Goal: Task Accomplishment & Management: Manage account settings

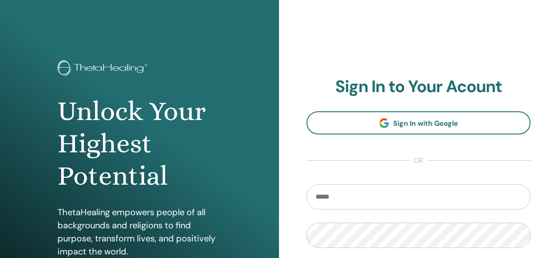
click at [370, 204] on input "email" at bounding box center [419, 196] width 224 height 25
type input "**********"
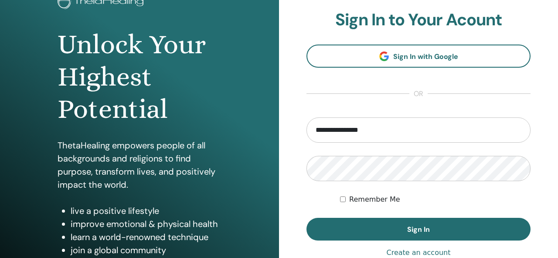
scroll to position [68, 0]
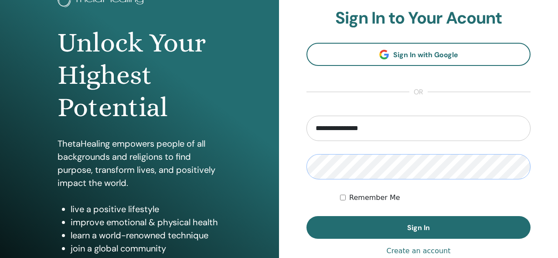
click at [307, 216] on button "Sign In" at bounding box center [419, 227] width 224 height 23
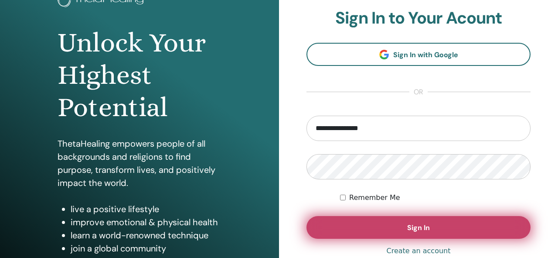
click at [401, 219] on button "Sign In" at bounding box center [419, 227] width 224 height 23
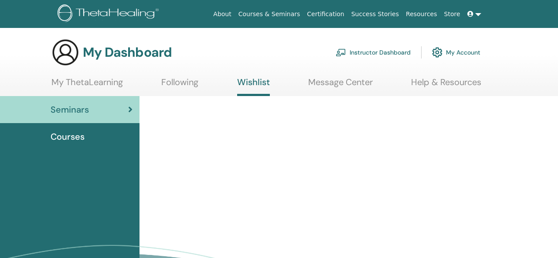
click at [366, 61] on link "Instructor Dashboard" at bounding box center [373, 52] width 75 height 19
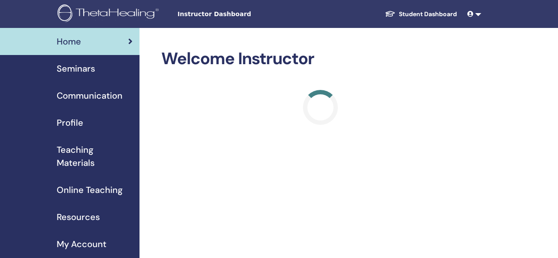
click at [73, 71] on span "Seminars" at bounding box center [76, 68] width 38 height 13
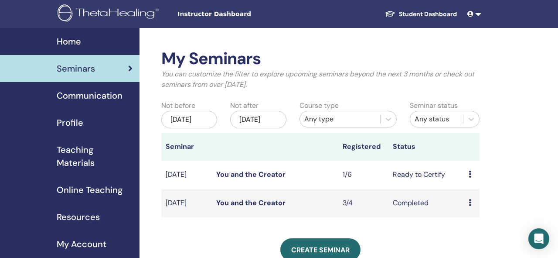
click at [250, 179] on link "You and the Creator" at bounding box center [250, 174] width 69 height 9
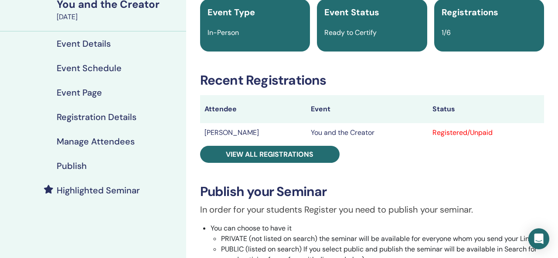
scroll to position [73, 0]
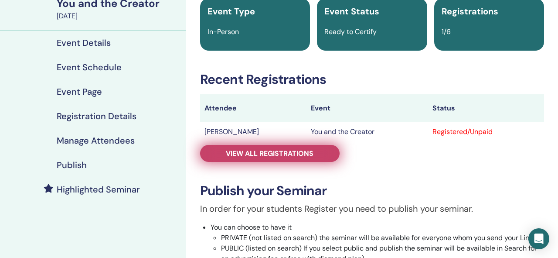
click at [294, 155] on span "View all registrations" at bounding box center [270, 153] width 88 height 9
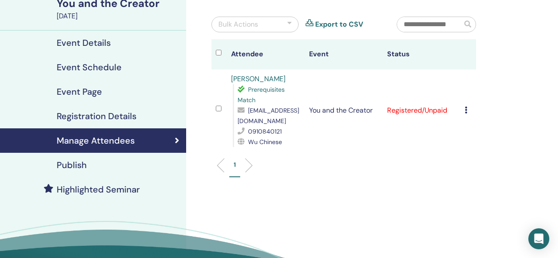
click at [468, 114] on div "Cancel Registration Do not auto-certify Mark as Paid Mark as Unpaid Mark as Abs…" at bounding box center [468, 110] width 7 height 10
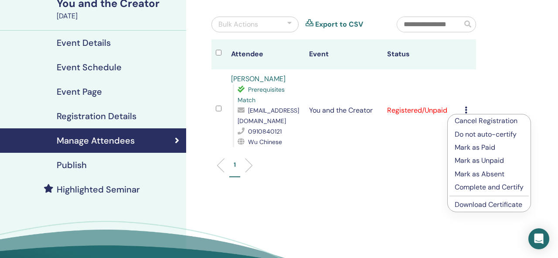
click at [472, 190] on p "Complete and Certify" at bounding box center [489, 187] width 69 height 10
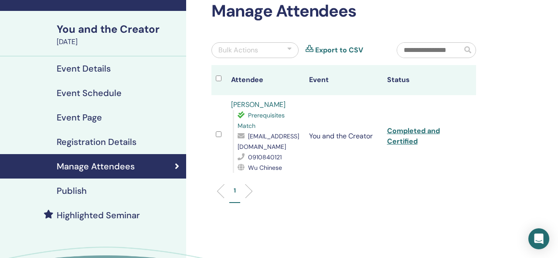
scroll to position [49, 0]
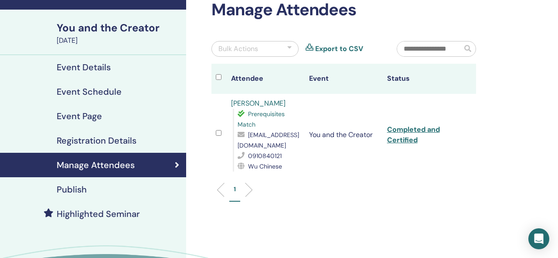
click at [73, 143] on h4 "Registration Details" at bounding box center [97, 140] width 80 height 10
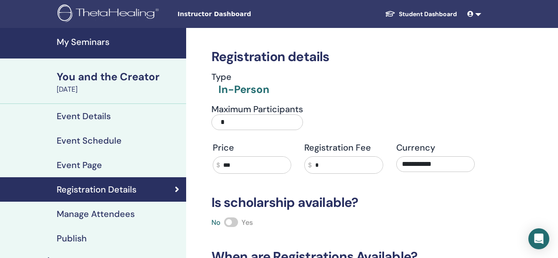
click at [71, 143] on h4 "Event Schedule" at bounding box center [89, 140] width 65 height 10
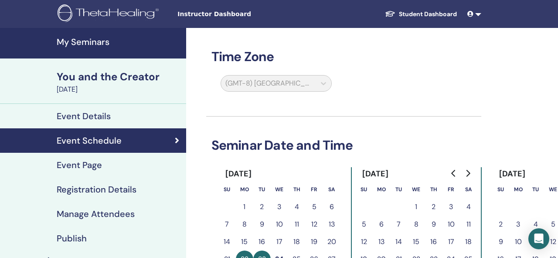
click at [68, 114] on h4 "Event Details" at bounding box center [84, 116] width 54 height 10
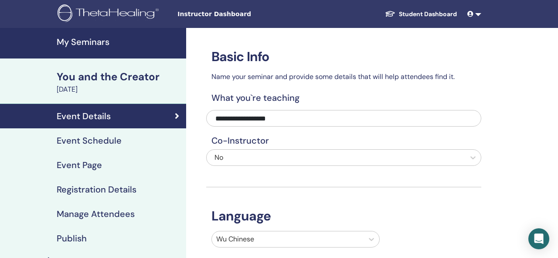
click at [82, 124] on link "Event Details" at bounding box center [93, 116] width 186 height 24
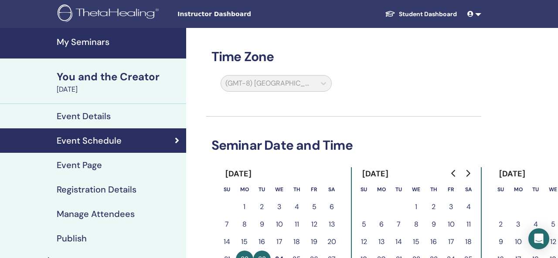
click at [109, 147] on link "Event Schedule" at bounding box center [93, 140] width 186 height 24
click at [83, 43] on h4 "My Seminars" at bounding box center [119, 42] width 124 height 10
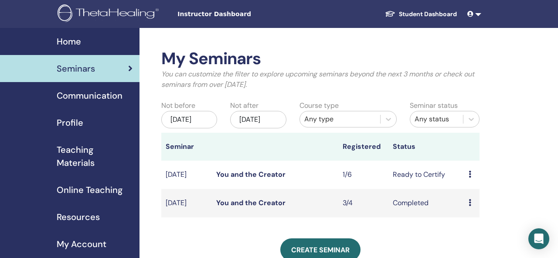
click at [250, 179] on link "You and the Creator" at bounding box center [250, 174] width 69 height 9
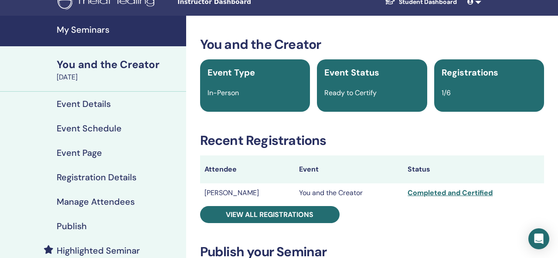
scroll to position [24, 0]
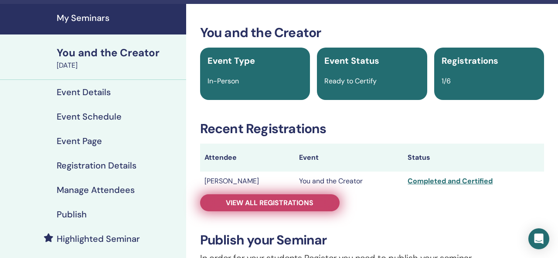
click at [320, 200] on link "View all registrations" at bounding box center [270, 202] width 140 height 17
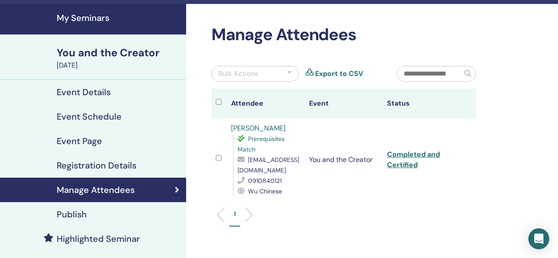
click at [91, 190] on h4 "Manage Attendees" at bounding box center [96, 189] width 78 height 10
click at [95, 167] on h4 "Registration Details" at bounding box center [97, 165] width 80 height 10
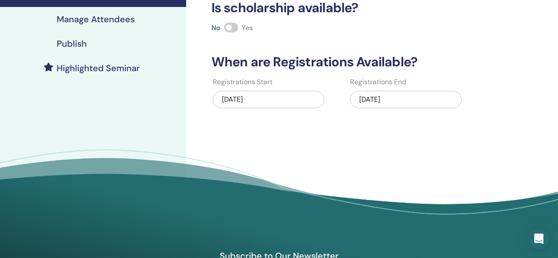
scroll to position [125, 0]
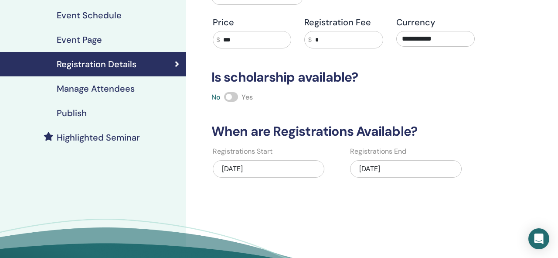
click at [102, 89] on h4 "Manage Attendees" at bounding box center [96, 88] width 78 height 10
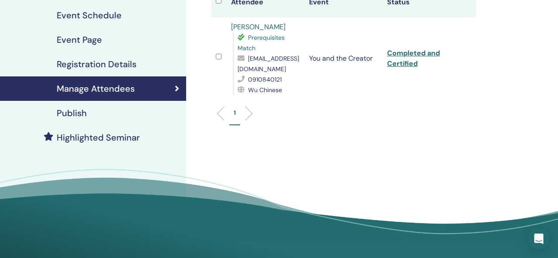
click at [102, 118] on link "Publish" at bounding box center [93, 113] width 186 height 24
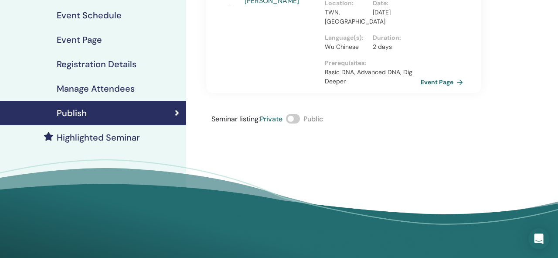
scroll to position [149, 0]
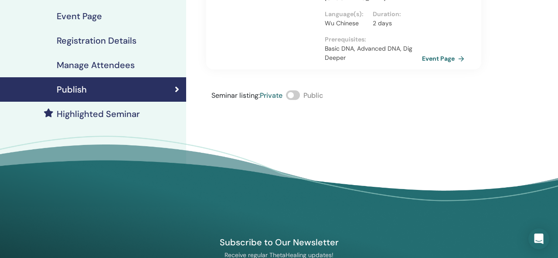
click at [431, 59] on link "Event Page" at bounding box center [445, 58] width 46 height 13
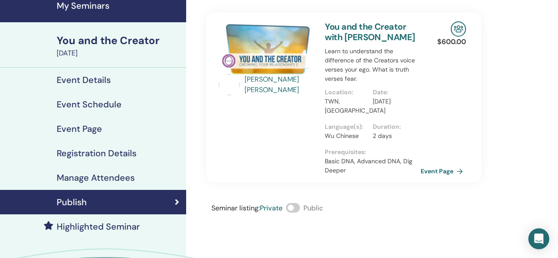
scroll to position [28, 0]
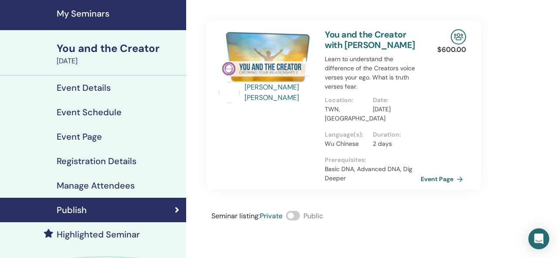
click at [82, 89] on h4 "Event Details" at bounding box center [84, 87] width 54 height 10
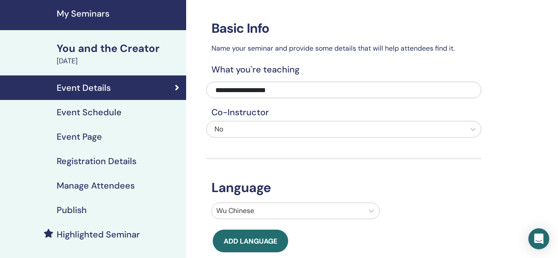
click at [125, 106] on link "Event Schedule" at bounding box center [93, 112] width 186 height 24
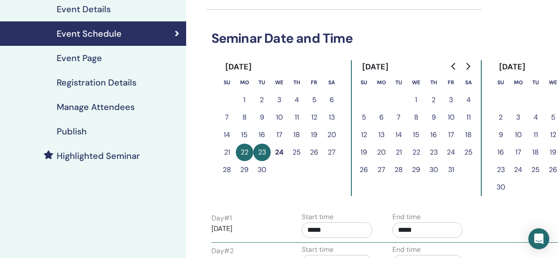
scroll to position [86, 0]
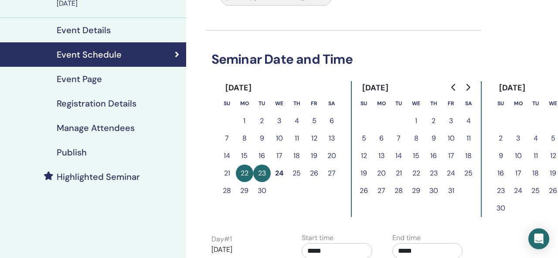
click at [115, 101] on h4 "Registration Details" at bounding box center [97, 103] width 80 height 10
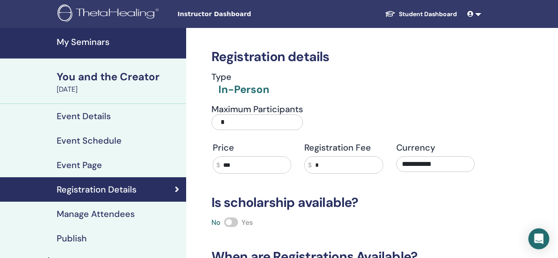
click at [88, 233] on div "Publish" at bounding box center [93, 238] width 172 height 10
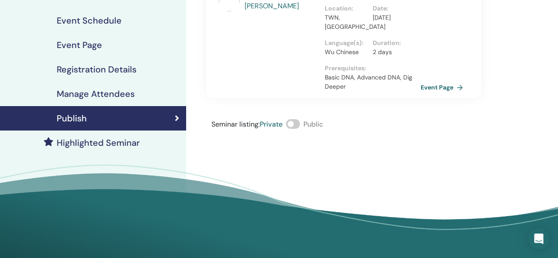
scroll to position [126, 0]
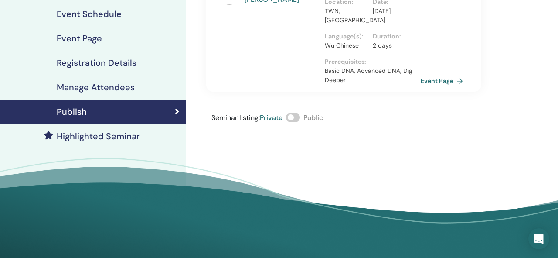
click at [291, 118] on span at bounding box center [293, 118] width 14 height 10
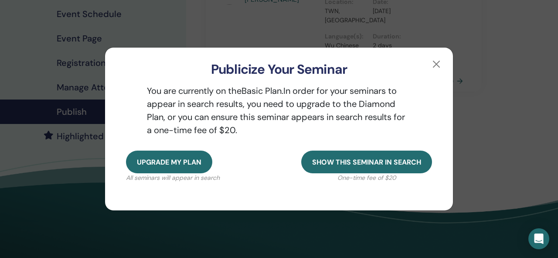
click at [434, 72] on h3 "Publicize Your Seminar" at bounding box center [279, 69] width 320 height 16
click at [434, 64] on button "button" at bounding box center [437, 64] width 14 height 14
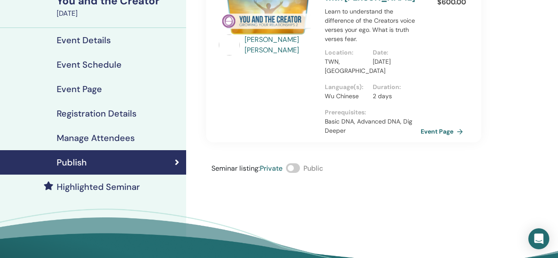
scroll to position [61, 0]
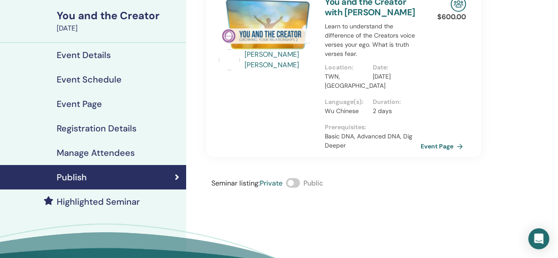
click at [87, 203] on h4 "Highlighted Seminar" at bounding box center [98, 201] width 83 height 10
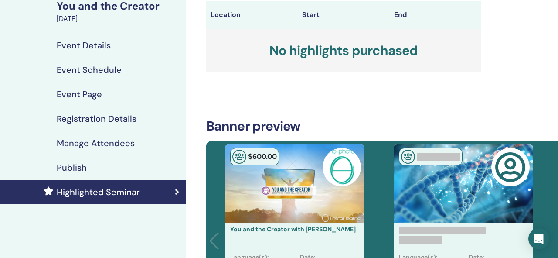
scroll to position [72, 0]
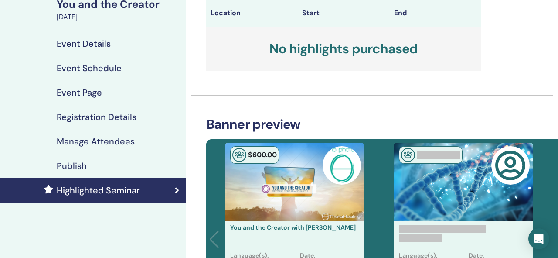
click at [95, 68] on h4 "Event Schedule" at bounding box center [89, 68] width 65 height 10
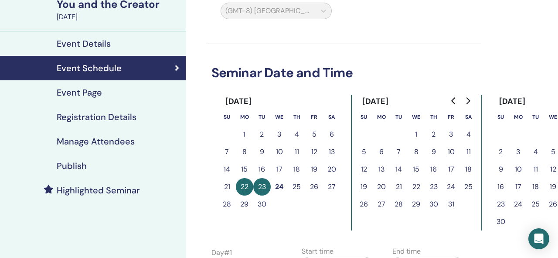
click at [88, 41] on h4 "Event Details" at bounding box center [84, 43] width 54 height 10
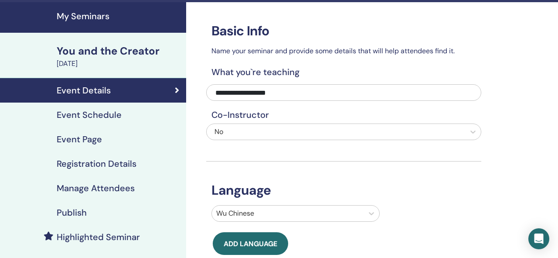
scroll to position [18, 0]
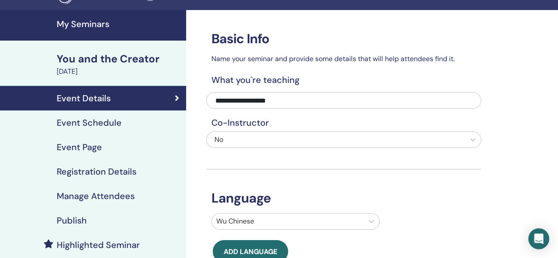
click at [74, 198] on h4 "Manage Attendees" at bounding box center [96, 196] width 78 height 10
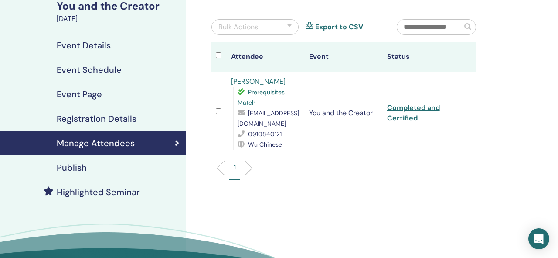
scroll to position [72, 0]
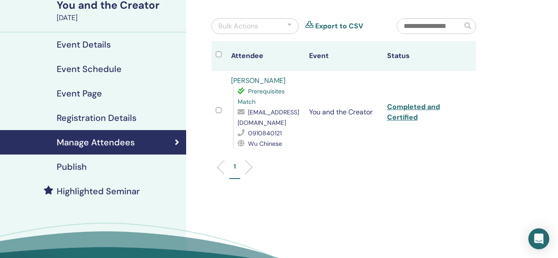
click at [270, 25] on div "Bulk Actions" at bounding box center [255, 26] width 87 height 16
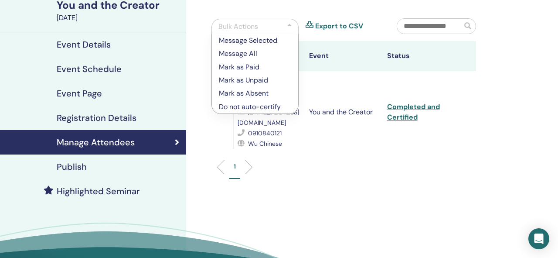
click at [447, 28] on input "text" at bounding box center [429, 26] width 65 height 15
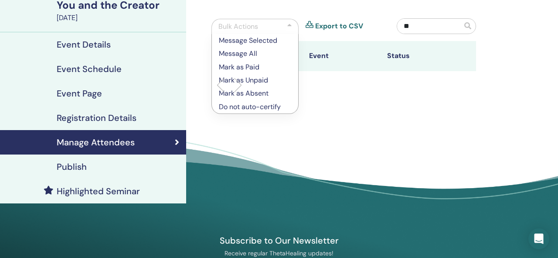
type input "*"
type input "*****"
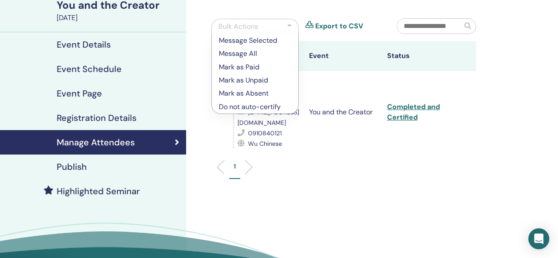
click at [349, 9] on div "Manage Attendees Bulk Actions Message Selected Message All Mark as Paid Mark as…" at bounding box center [343, 82] width 275 height 210
click at [196, 135] on div "Manage Attendees Bulk Actions Message Selected Message All Mark as Paid Mark as…" at bounding box center [372, 132] width 372 height 353
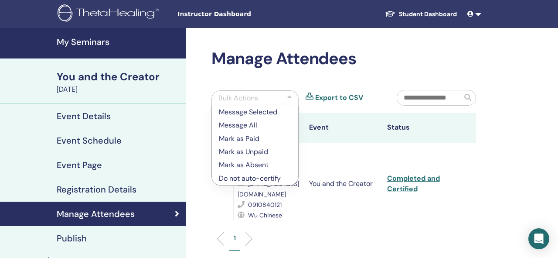
click at [77, 46] on h4 "My Seminars" at bounding box center [119, 42] width 124 height 10
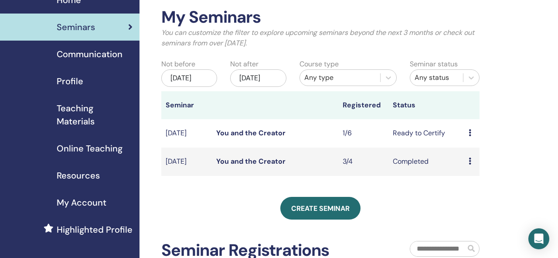
scroll to position [49, 0]
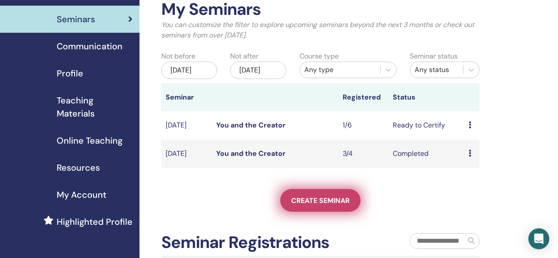
click at [307, 205] on span "Create seminar" at bounding box center [320, 200] width 58 height 9
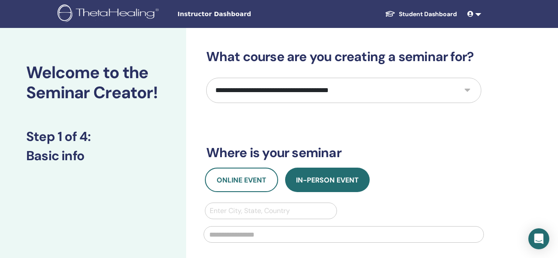
click at [284, 81] on select "**********" at bounding box center [343, 90] width 275 height 25
select select "****"
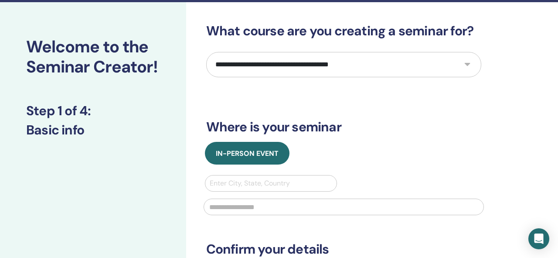
scroll to position [34, 0]
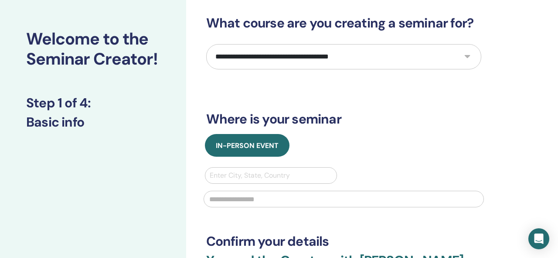
click at [229, 177] on div at bounding box center [271, 175] width 123 height 12
type input "*"
type input "******"
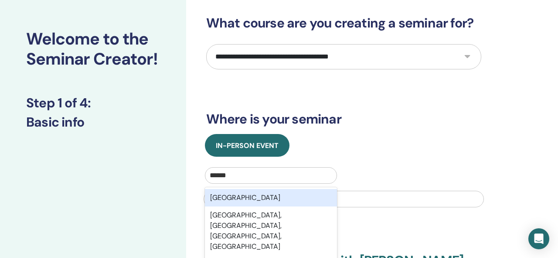
click at [298, 200] on div "[GEOGRAPHIC_DATA]" at bounding box center [271, 197] width 133 height 17
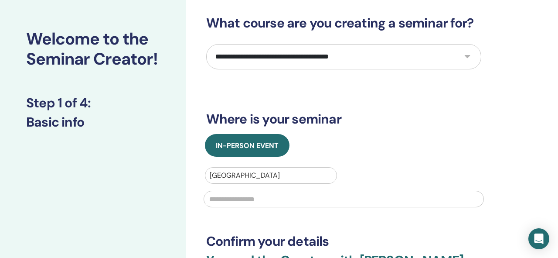
click at [294, 200] on input "text" at bounding box center [344, 199] width 280 height 17
type input "******"
click at [400, 150] on div "In-Person Event" at bounding box center [344, 145] width 288 height 23
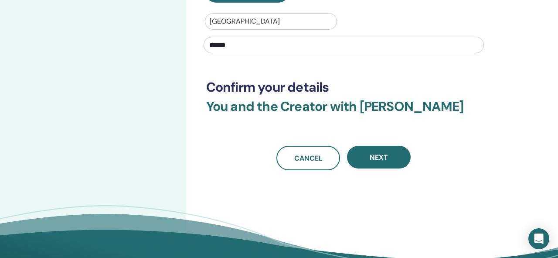
scroll to position [193, 0]
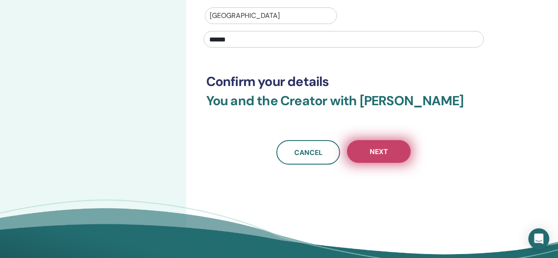
click at [375, 154] on span "Next" at bounding box center [379, 151] width 18 height 9
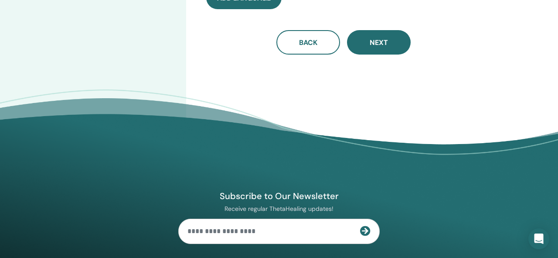
click at [375, 154] on div "Subscribe to Our Newsletter Receive regular ThetaHealing updates! Theta Healing…" at bounding box center [278, 250] width 523 height 247
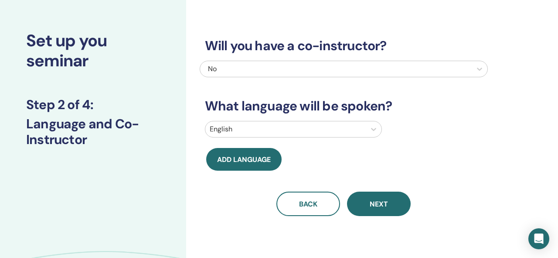
scroll to position [0, 0]
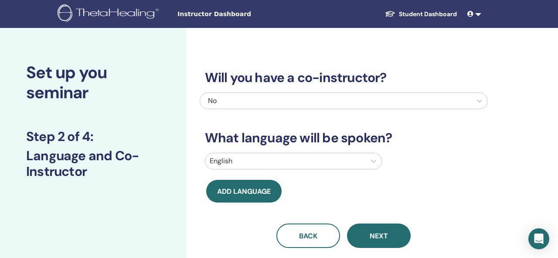
click at [294, 102] on div "No" at bounding box center [316, 101] width 216 height 10
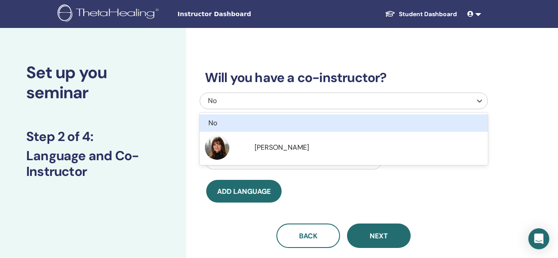
click at [264, 121] on div "No" at bounding box center [322, 123] width 228 height 10
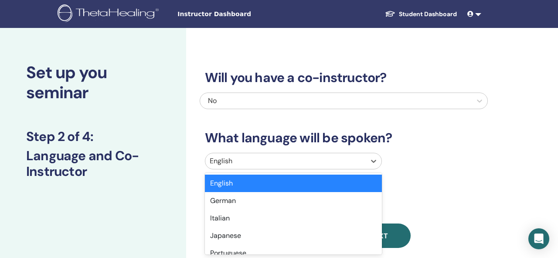
click at [245, 160] on div at bounding box center [286, 161] width 152 height 12
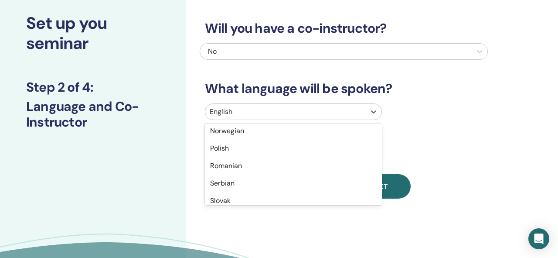
scroll to position [742, 0]
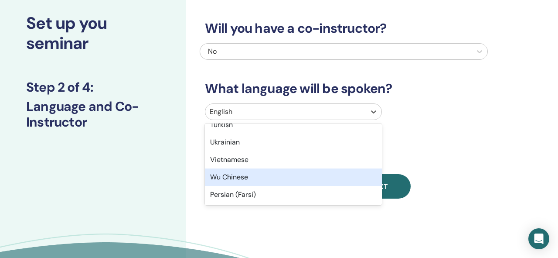
click at [230, 172] on div "Wu Chinese" at bounding box center [293, 176] width 177 height 17
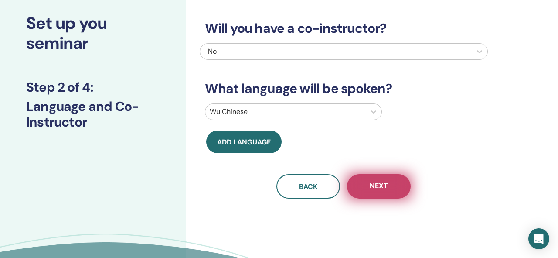
click at [396, 184] on button "Next" at bounding box center [379, 186] width 64 height 24
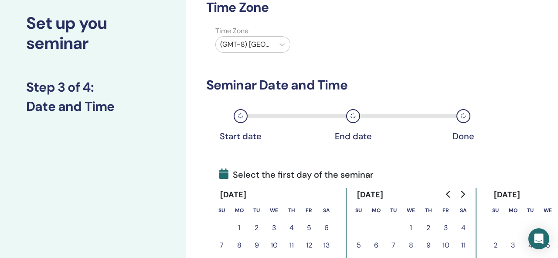
click at [266, 46] on div at bounding box center [245, 44] width 50 height 12
type input "*"
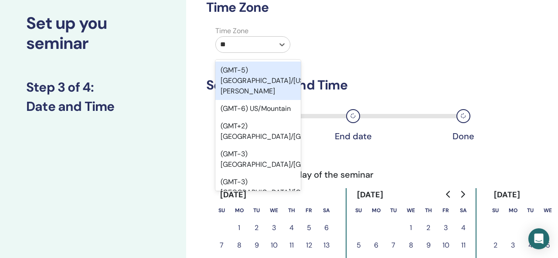
type input "***"
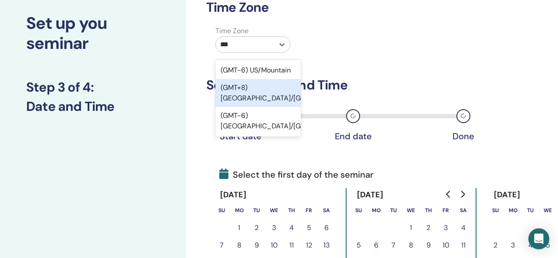
click at [266, 93] on div "(GMT+8) [GEOGRAPHIC_DATA]/[GEOGRAPHIC_DATA]" at bounding box center [257, 93] width 85 height 28
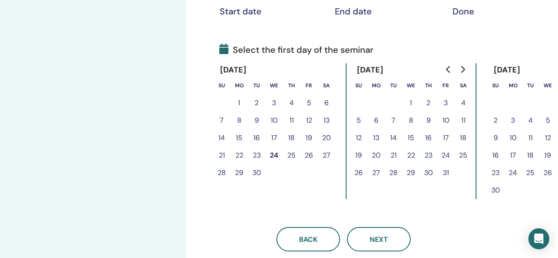
scroll to position [180, 0]
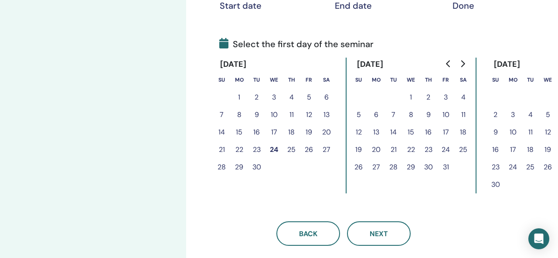
click at [293, 150] on button "25" at bounding box center [291, 149] width 17 height 17
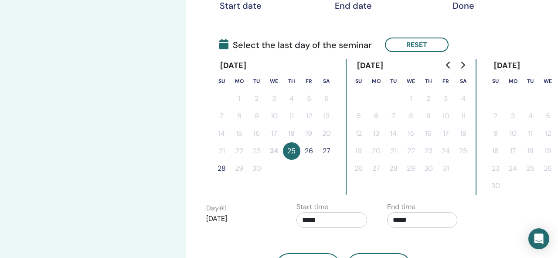
click at [310, 153] on button "26" at bounding box center [308, 150] width 17 height 17
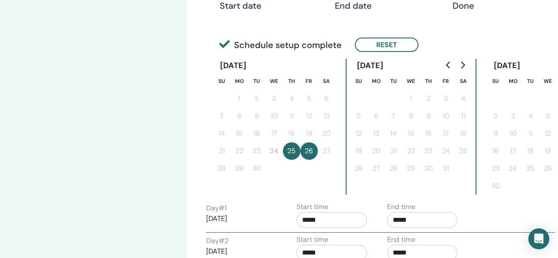
click at [285, 156] on button "25" at bounding box center [291, 150] width 17 height 17
click at [287, 154] on button "25" at bounding box center [291, 150] width 17 height 17
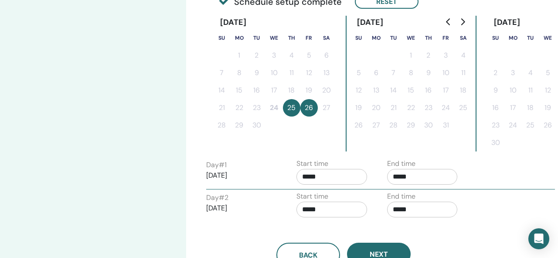
scroll to position [229, 0]
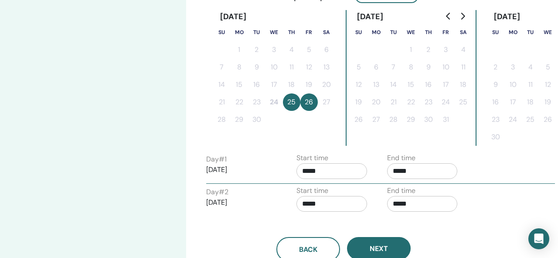
click at [399, 171] on input "*****" at bounding box center [422, 171] width 71 height 16
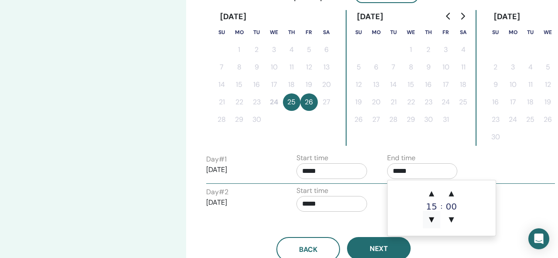
click at [432, 224] on span "▼" at bounding box center [431, 219] width 17 height 17
click at [433, 191] on span "▲" at bounding box center [431, 192] width 17 height 17
type input "*****"
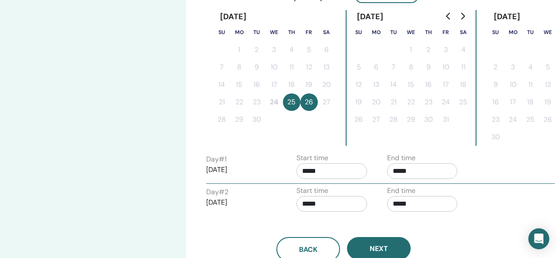
click at [482, 155] on div "Day # 1 2025/09/25 Start time ***** End time *****" at bounding box center [381, 168] width 362 height 31
click at [397, 208] on input "*****" at bounding box center [422, 204] width 71 height 16
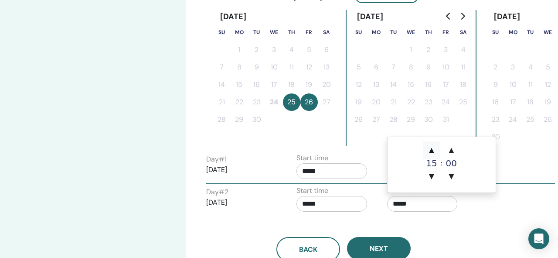
click at [433, 154] on span "▲" at bounding box center [431, 149] width 17 height 17
type input "*****"
click at [471, 212] on div "End time *****" at bounding box center [426, 200] width 91 height 31
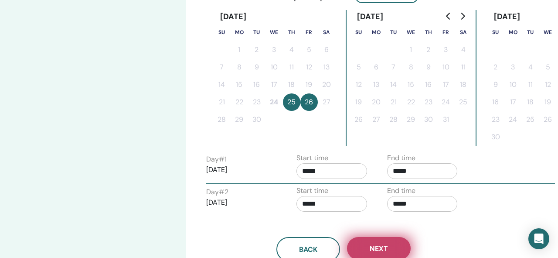
click at [379, 247] on span "Next" at bounding box center [379, 248] width 18 height 9
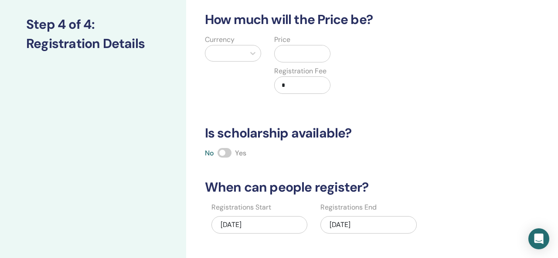
scroll to position [98, 0]
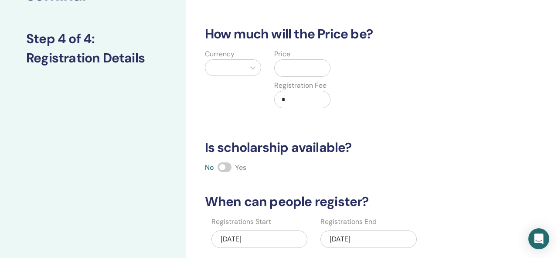
click at [233, 68] on div at bounding box center [225, 67] width 31 height 12
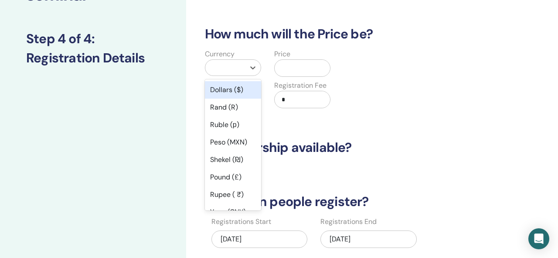
click at [227, 89] on div "Dollars ($)" at bounding box center [233, 89] width 56 height 17
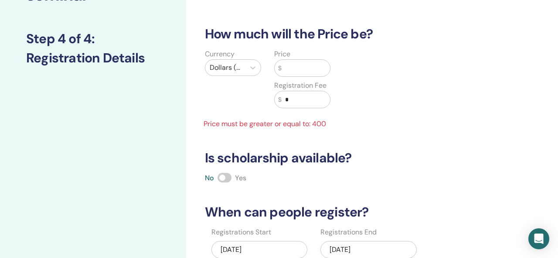
click at [291, 69] on input "text" at bounding box center [306, 68] width 49 height 17
type input "*"
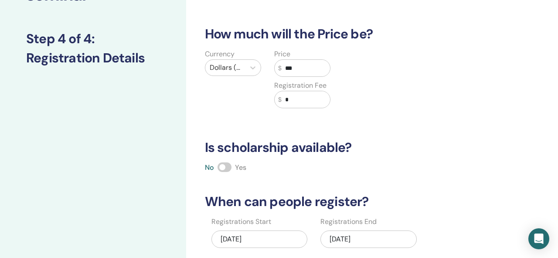
type input "***"
click at [410, 102] on div "Currency Dollars ($) Price $ *** Registration Fee $ *" at bounding box center [337, 84] width 288 height 70
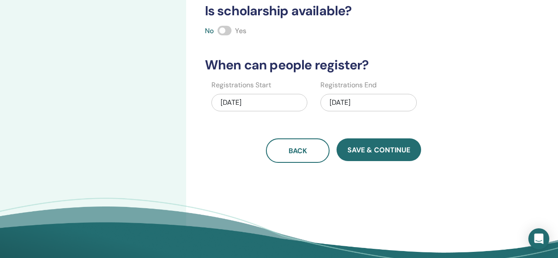
scroll to position [235, 0]
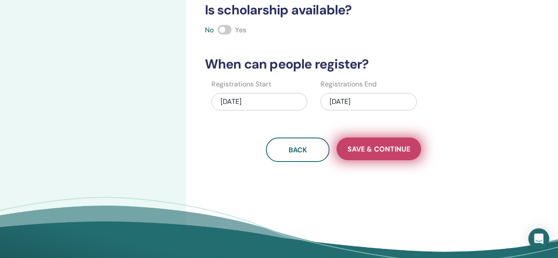
click at [385, 153] on span "Save & Continue" at bounding box center [379, 148] width 63 height 9
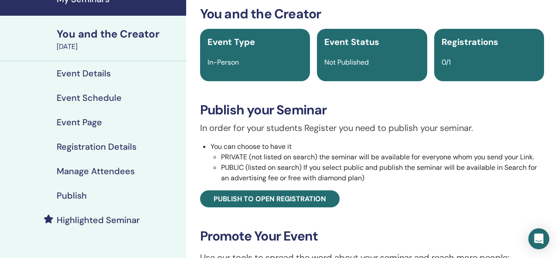
scroll to position [43, 0]
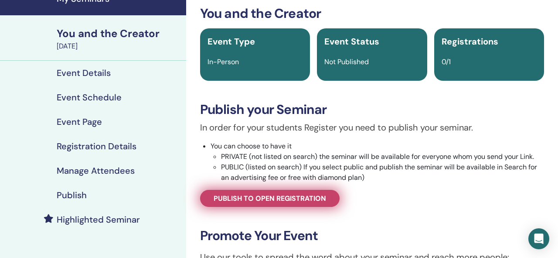
click at [321, 199] on span "Publish to open registration" at bounding box center [270, 198] width 113 height 9
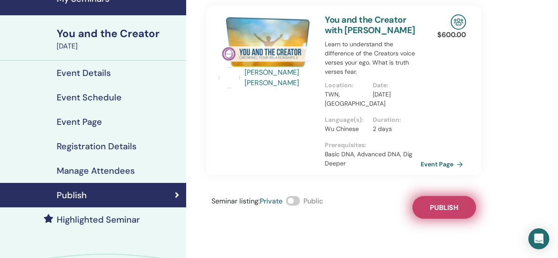
click at [451, 212] on button "Publish" at bounding box center [445, 207] width 64 height 23
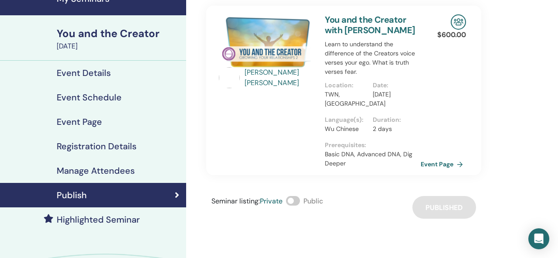
click at [78, 72] on h4 "Event Details" at bounding box center [84, 73] width 54 height 10
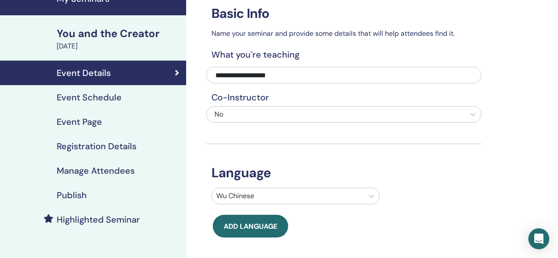
click at [81, 99] on h4 "Event Schedule" at bounding box center [89, 97] width 65 height 10
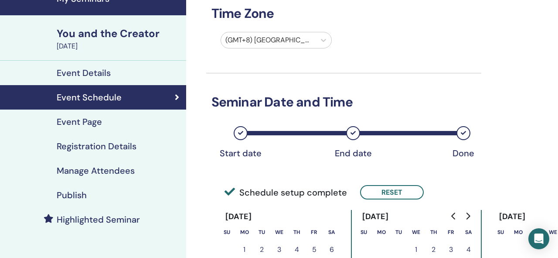
click at [76, 122] on h4 "Event Page" at bounding box center [79, 121] width 45 height 10
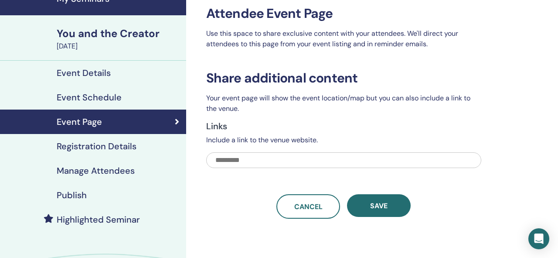
click at [83, 156] on link "Registration Details" at bounding box center [93, 146] width 186 height 24
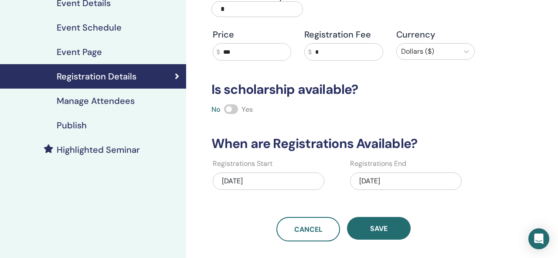
scroll to position [118, 0]
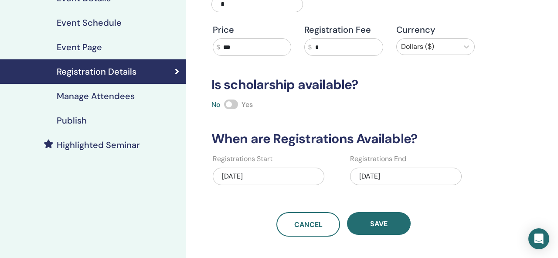
click at [89, 99] on h4 "Manage Attendees" at bounding box center [96, 96] width 78 height 10
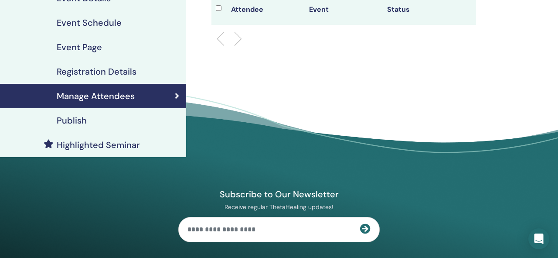
click at [87, 119] on div "Publish" at bounding box center [93, 120] width 172 height 10
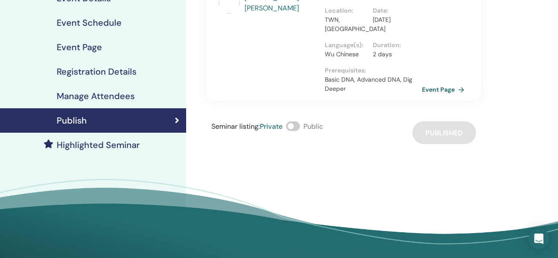
click at [433, 88] on link "Event Page" at bounding box center [445, 89] width 46 height 13
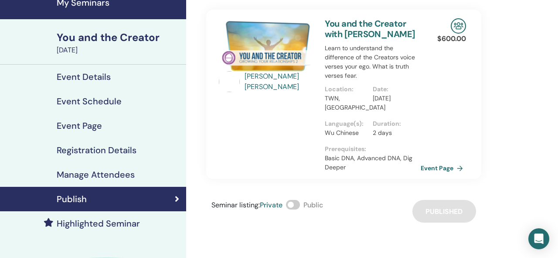
click at [92, 106] on h4 "Event Schedule" at bounding box center [89, 101] width 65 height 10
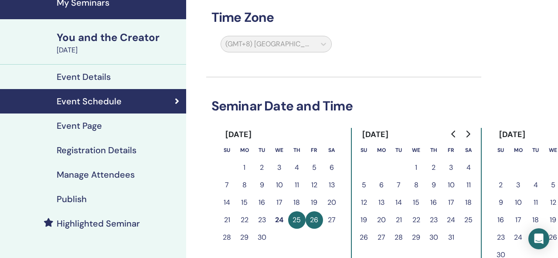
click at [87, 150] on h4 "Registration Details" at bounding box center [97, 150] width 80 height 10
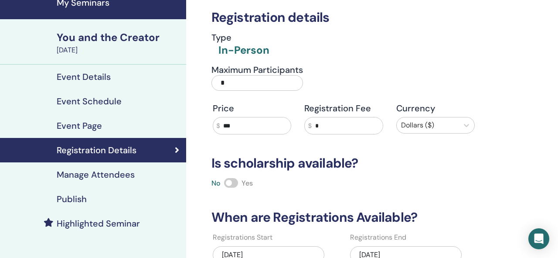
scroll to position [12, 0]
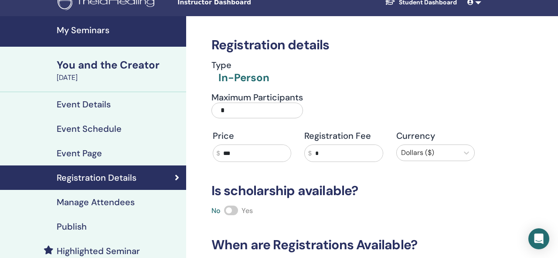
click at [91, 35] on h4 "My Seminars" at bounding box center [119, 30] width 124 height 10
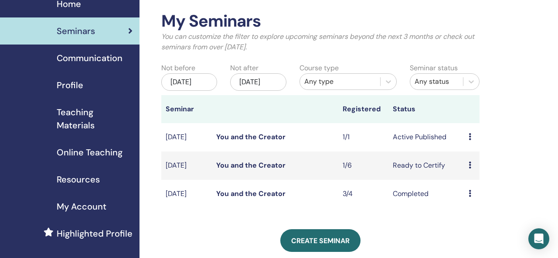
scroll to position [47, 0]
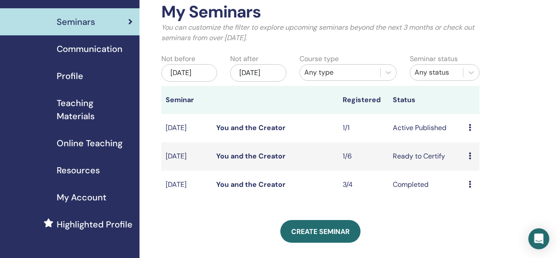
click at [469, 131] on icon at bounding box center [470, 127] width 3 height 7
click at [278, 132] on link "You and the Creator" at bounding box center [250, 127] width 69 height 9
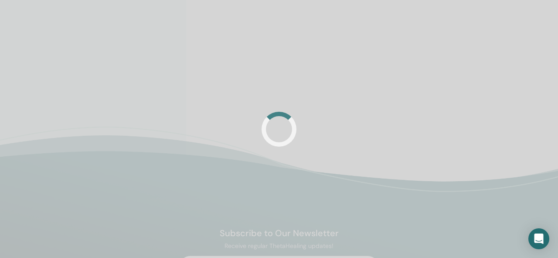
scroll to position [70, 0]
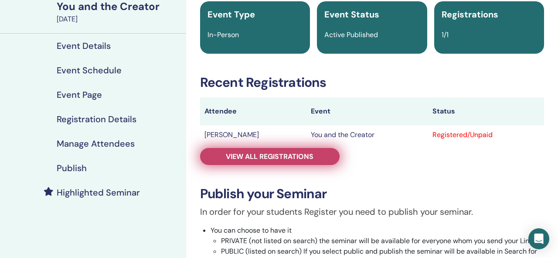
click at [263, 154] on span "View all registrations" at bounding box center [270, 156] width 88 height 9
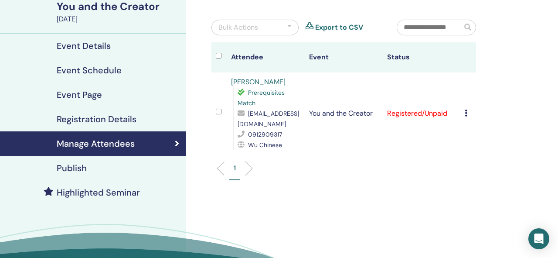
click at [467, 116] on icon at bounding box center [466, 112] width 3 height 7
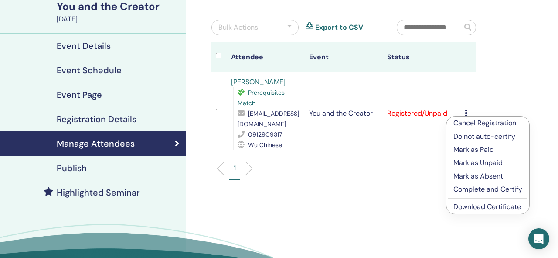
click at [473, 191] on p "Complete and Certify" at bounding box center [488, 189] width 69 height 10
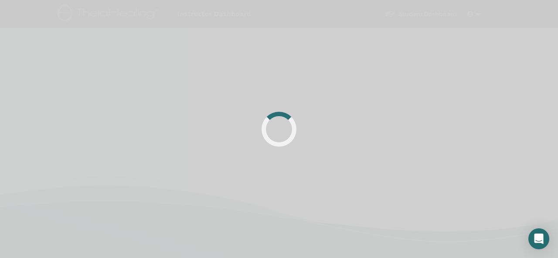
scroll to position [70, 0]
